Goal: Navigation & Orientation: Find specific page/section

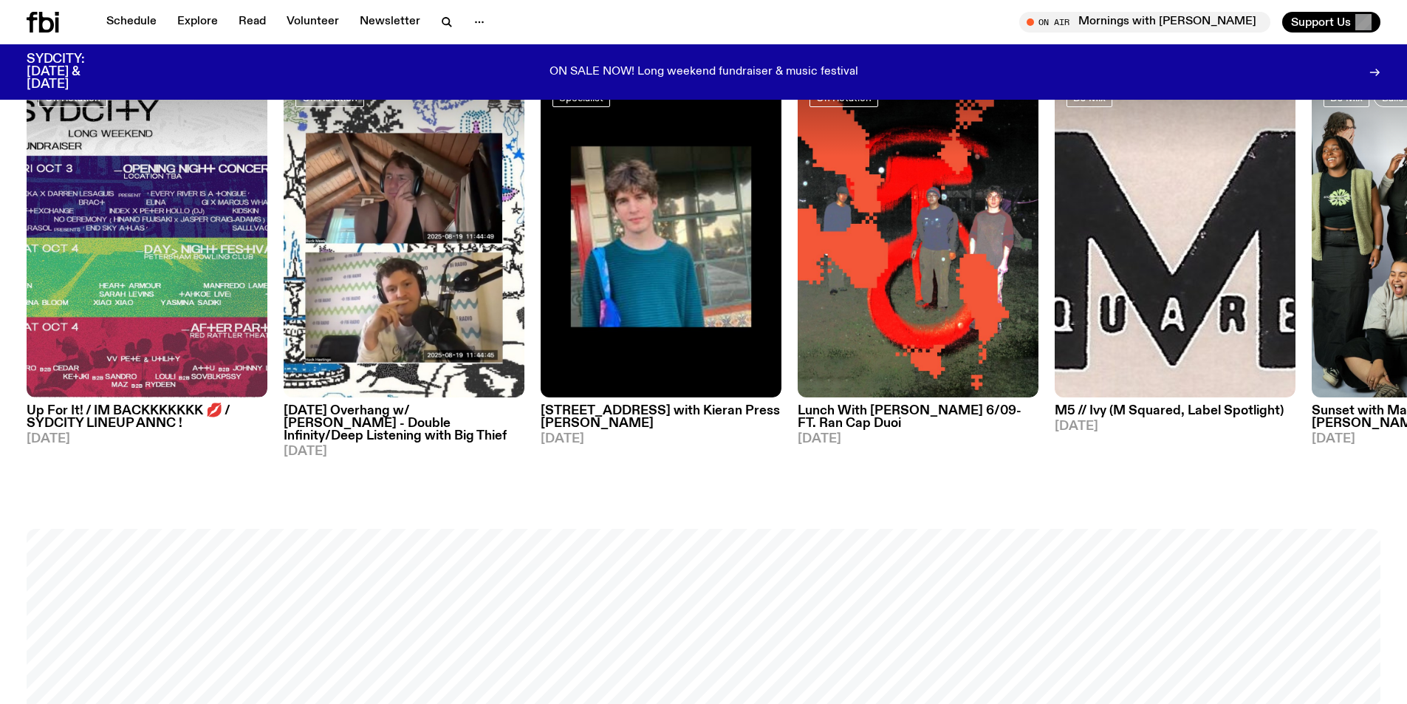
scroll to position [1025, 0]
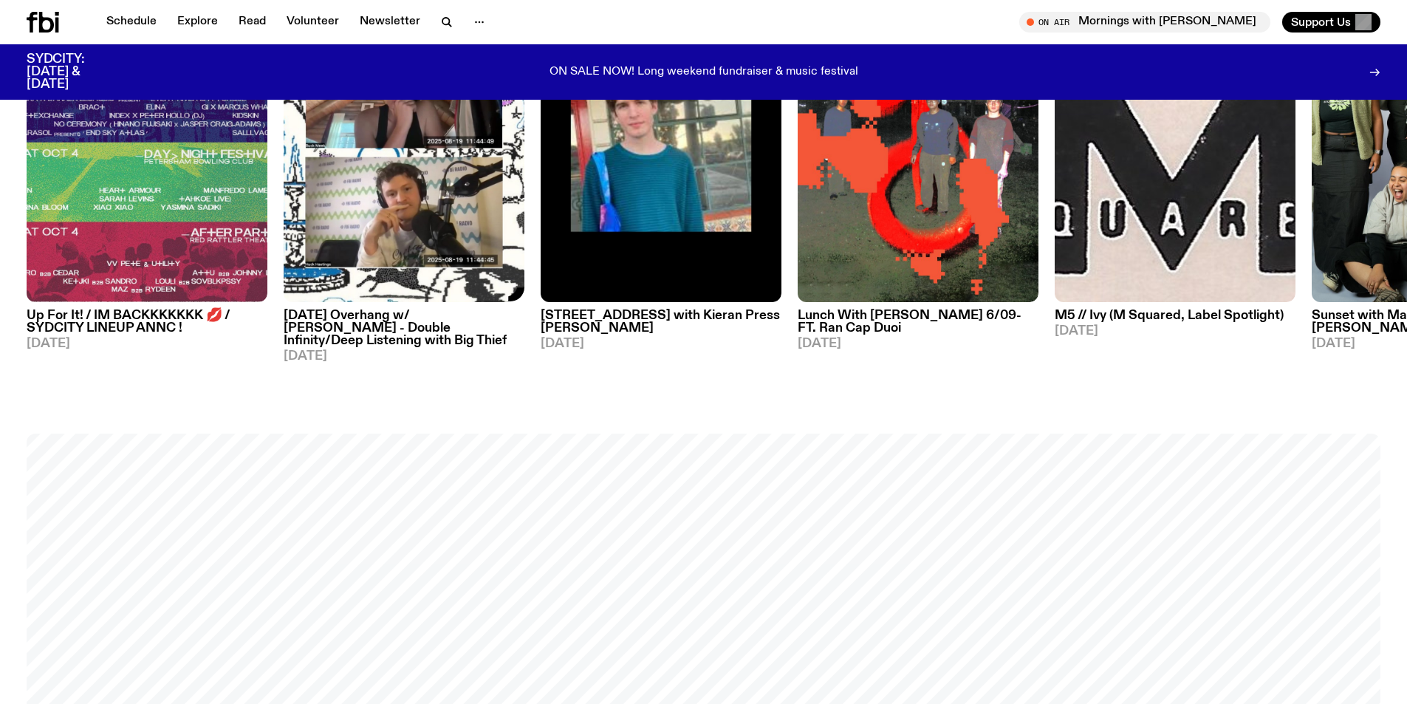
click at [422, 242] on img at bounding box center [404, 141] width 241 height 321
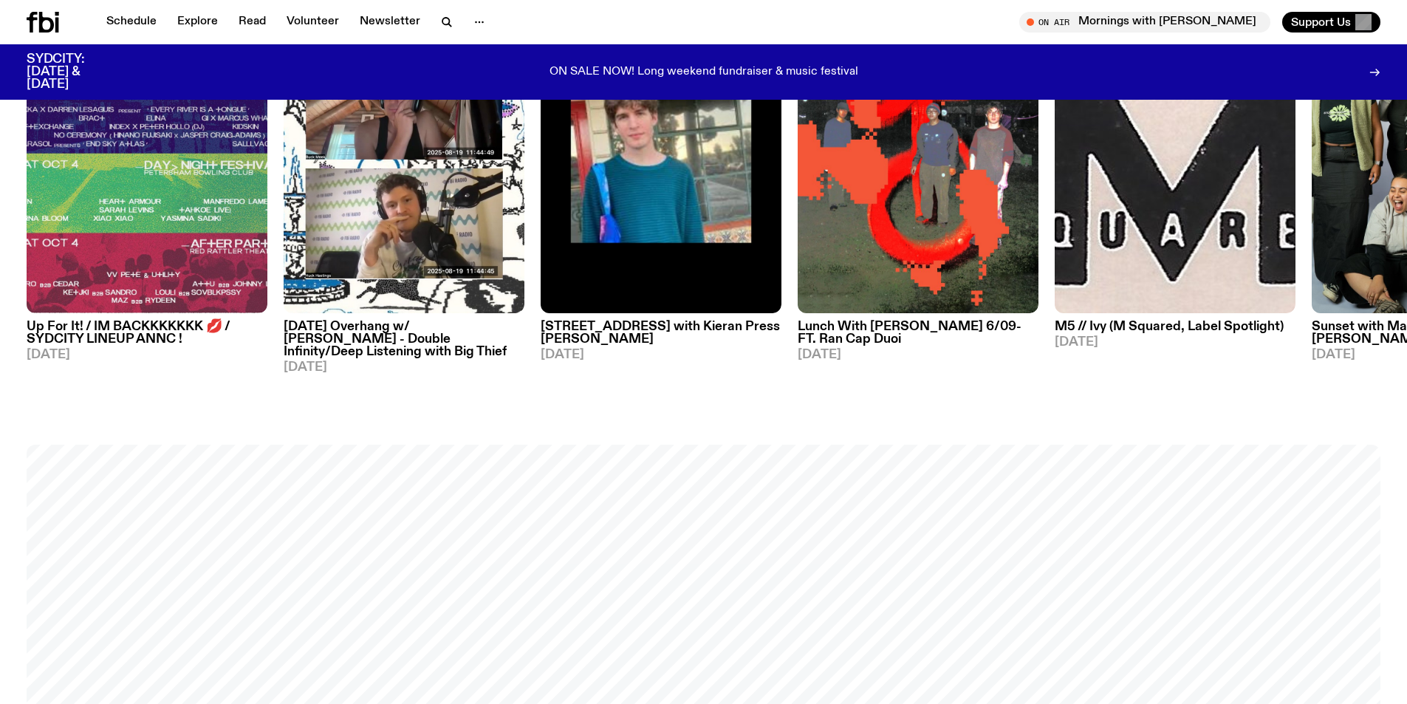
scroll to position [1013, 0]
click at [172, 219] on img at bounding box center [147, 153] width 241 height 321
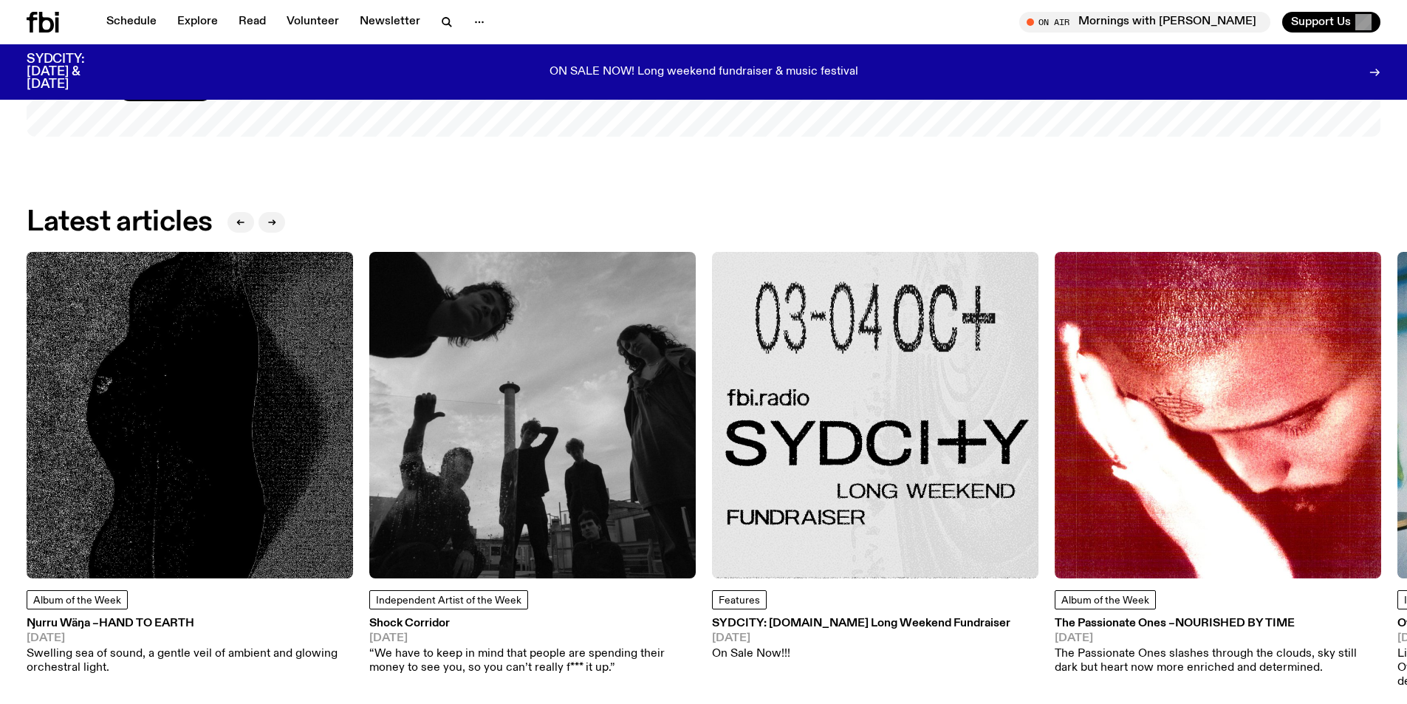
scroll to position [2109, 0]
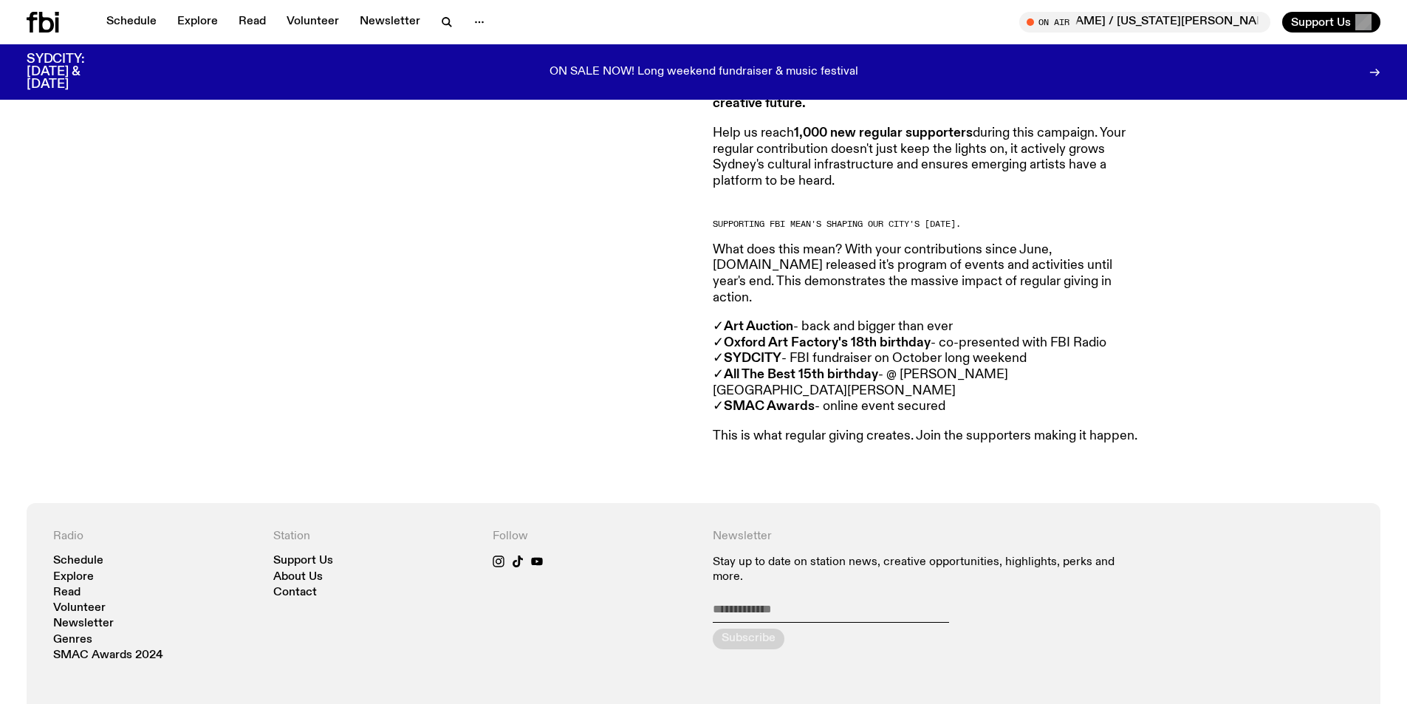
scroll to position [729, 0]
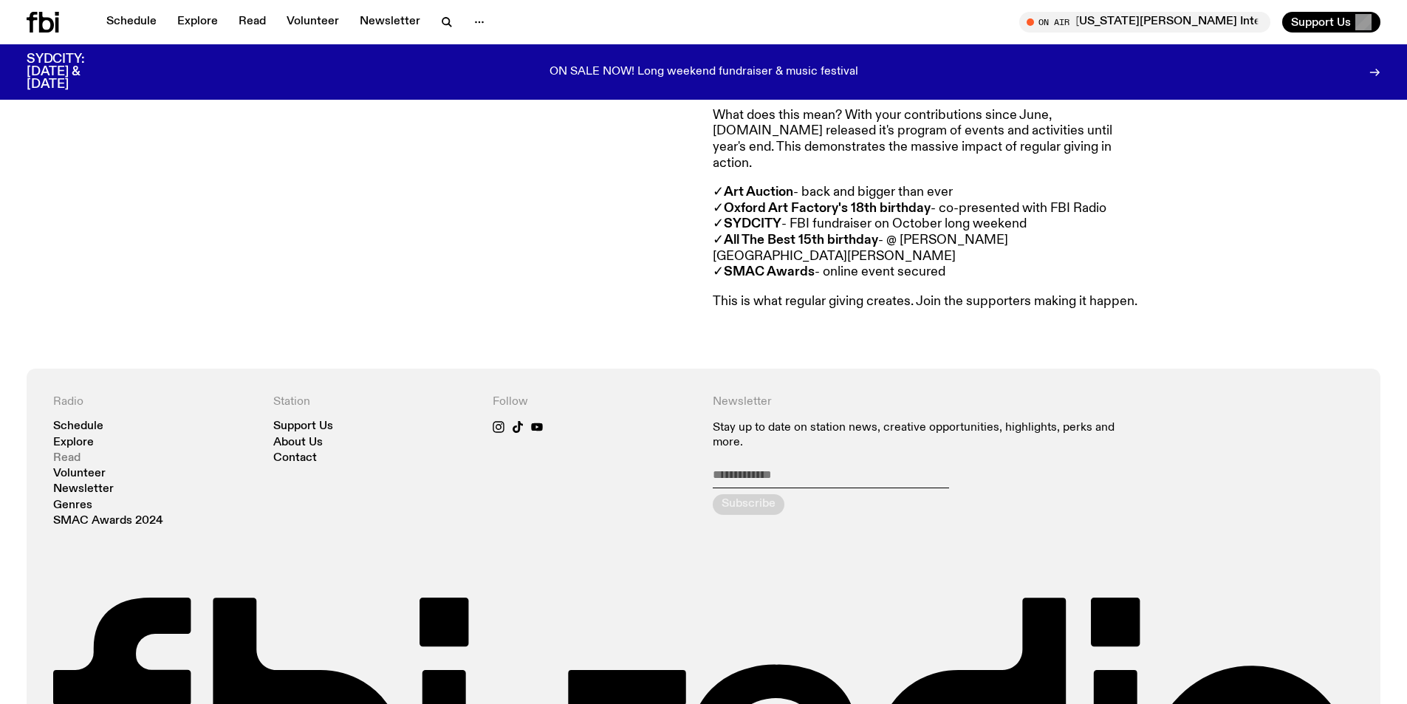
click at [77, 453] on link "Read" at bounding box center [66, 458] width 27 height 11
